Goal: Navigation & Orientation: Find specific page/section

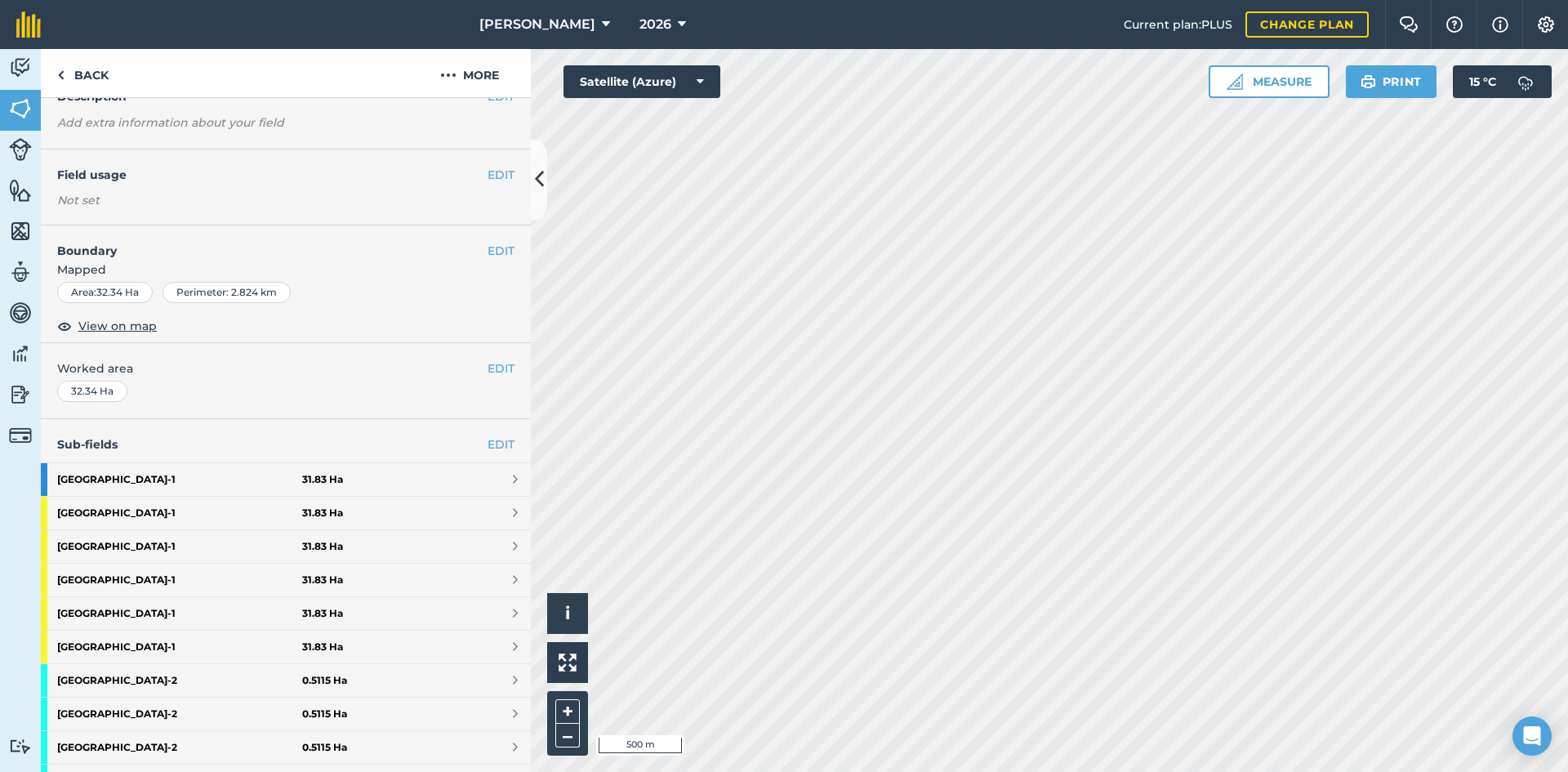
scroll to position [82, 0]
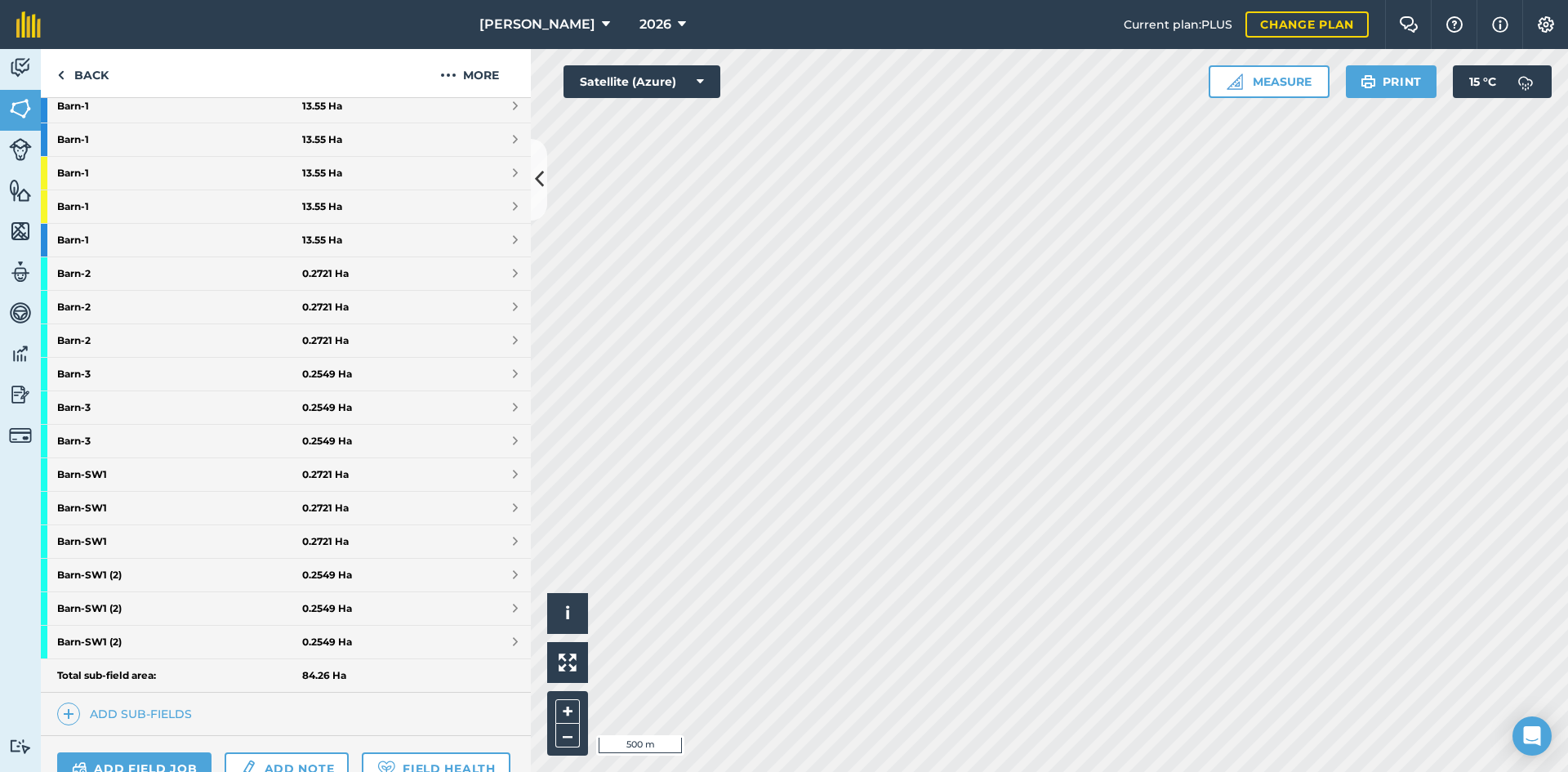
scroll to position [653, 0]
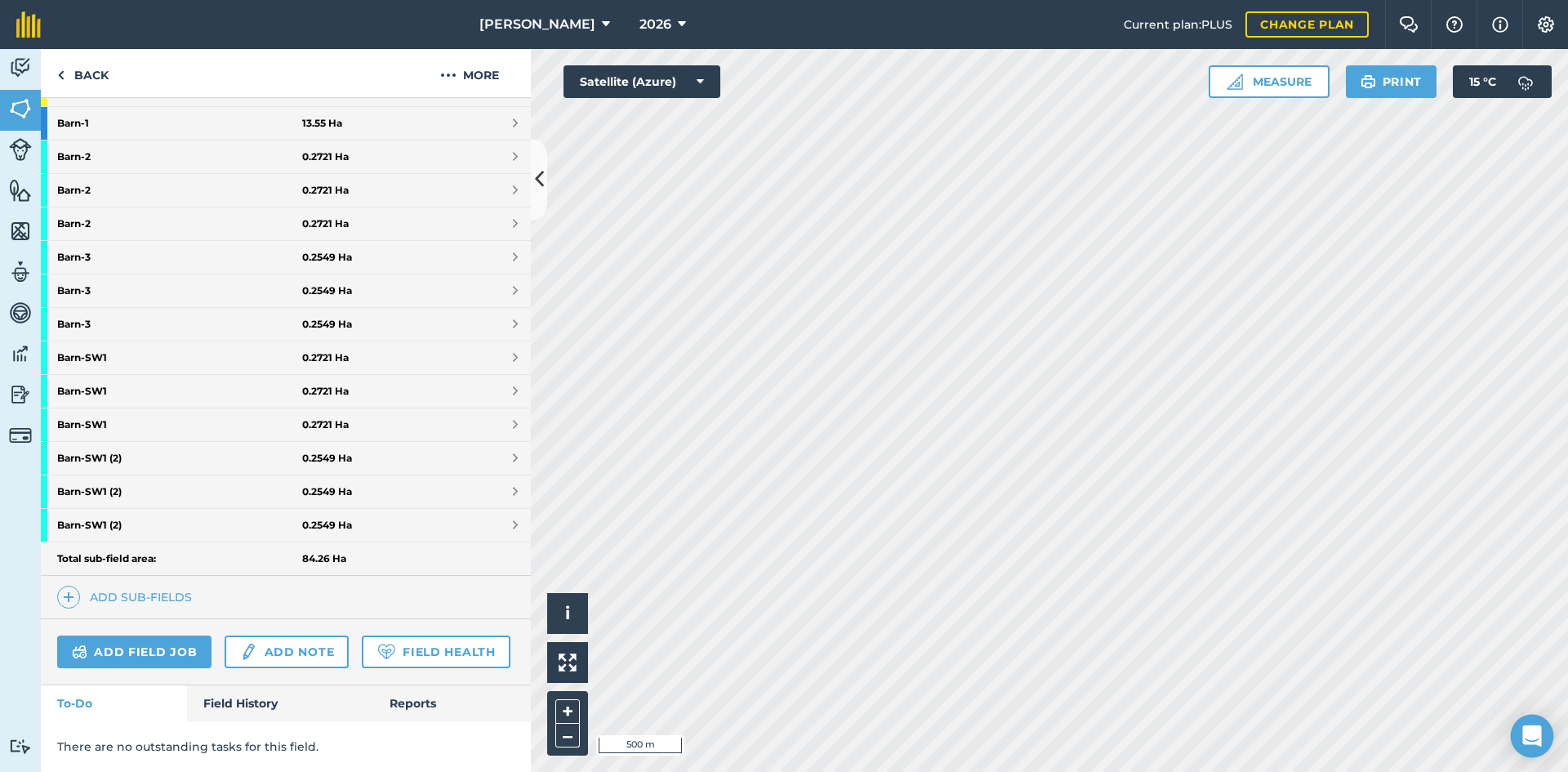
click at [1531, 734] on icon "Open Intercom Messenger" at bounding box center [1532, 736] width 19 height 21
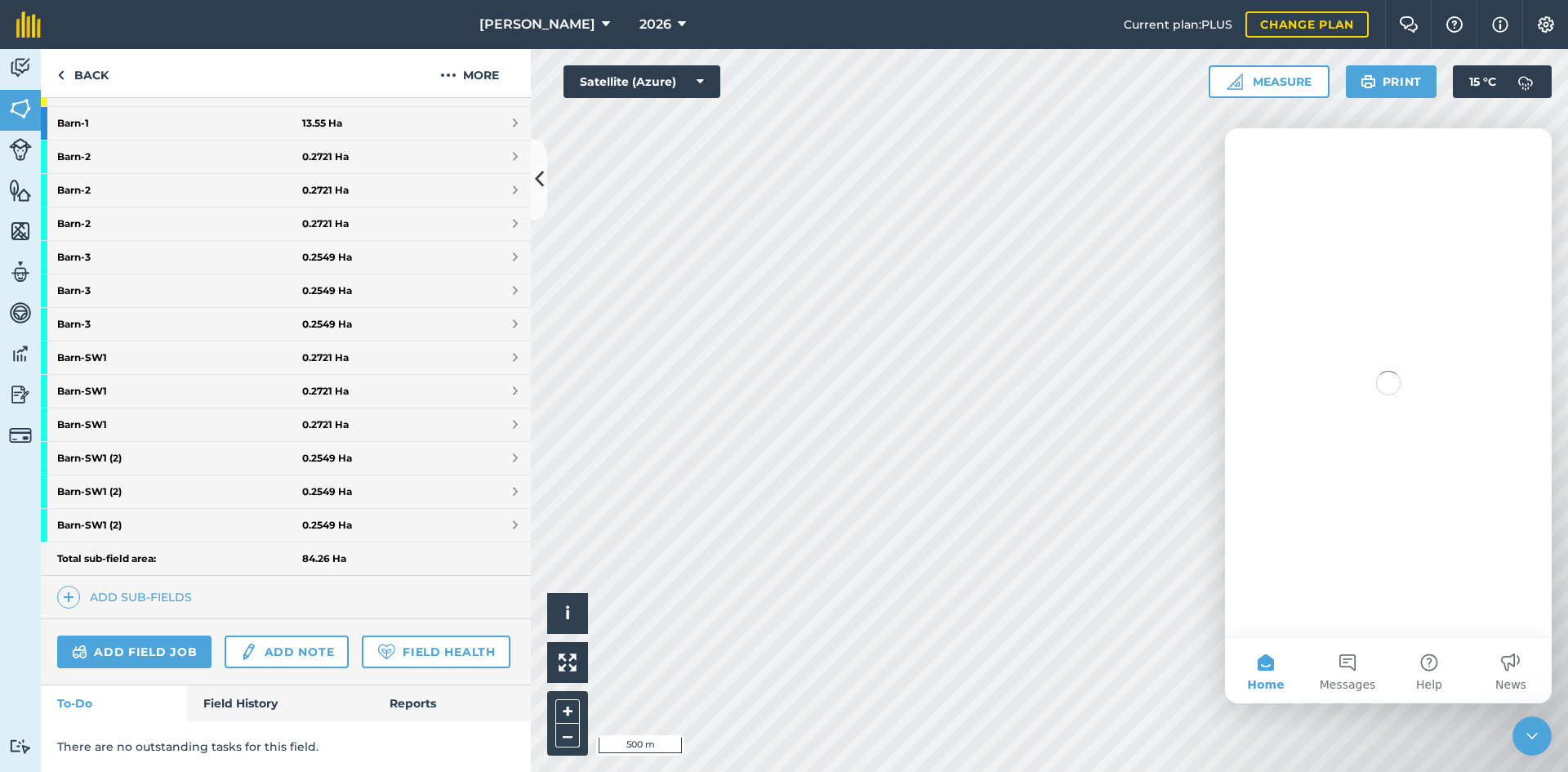
scroll to position [0, 0]
